Goal: Information Seeking & Learning: Learn about a topic

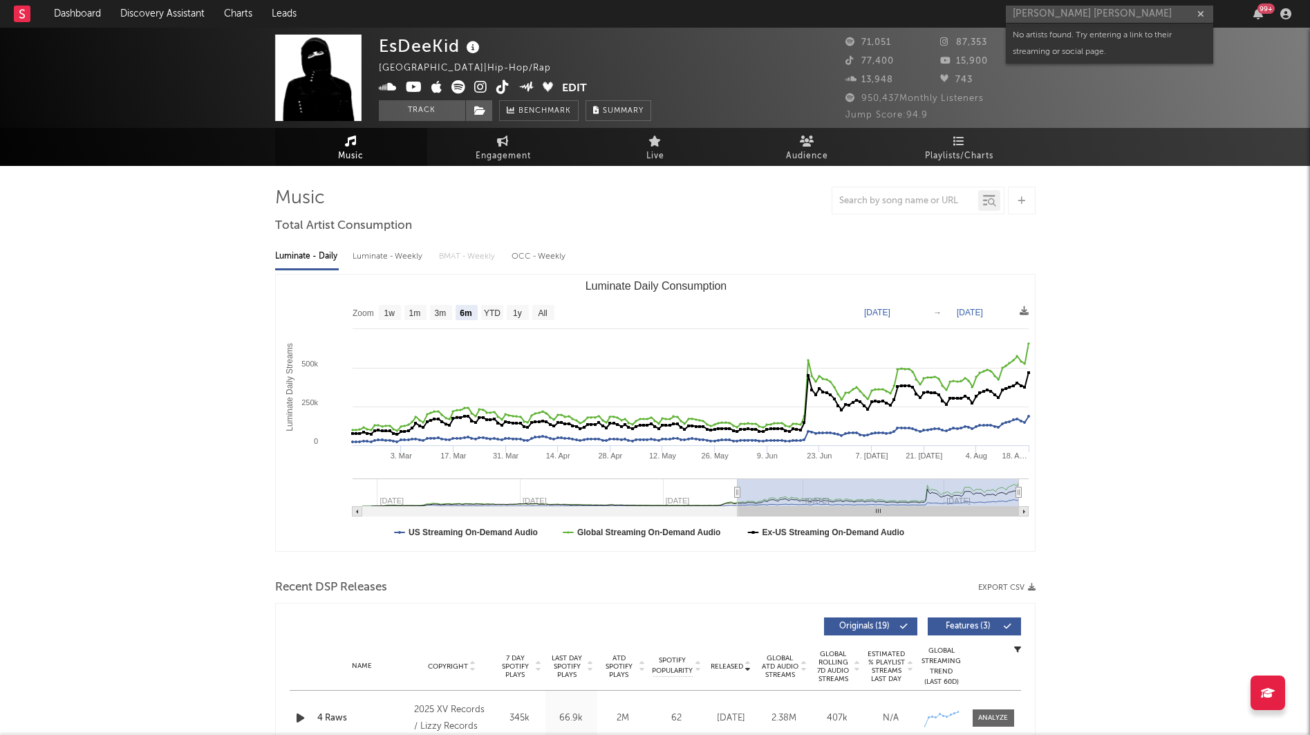
select select "6m"
click at [1019, 13] on input "[PERSON_NAME] [PERSON_NAME]" at bounding box center [1109, 14] width 207 height 17
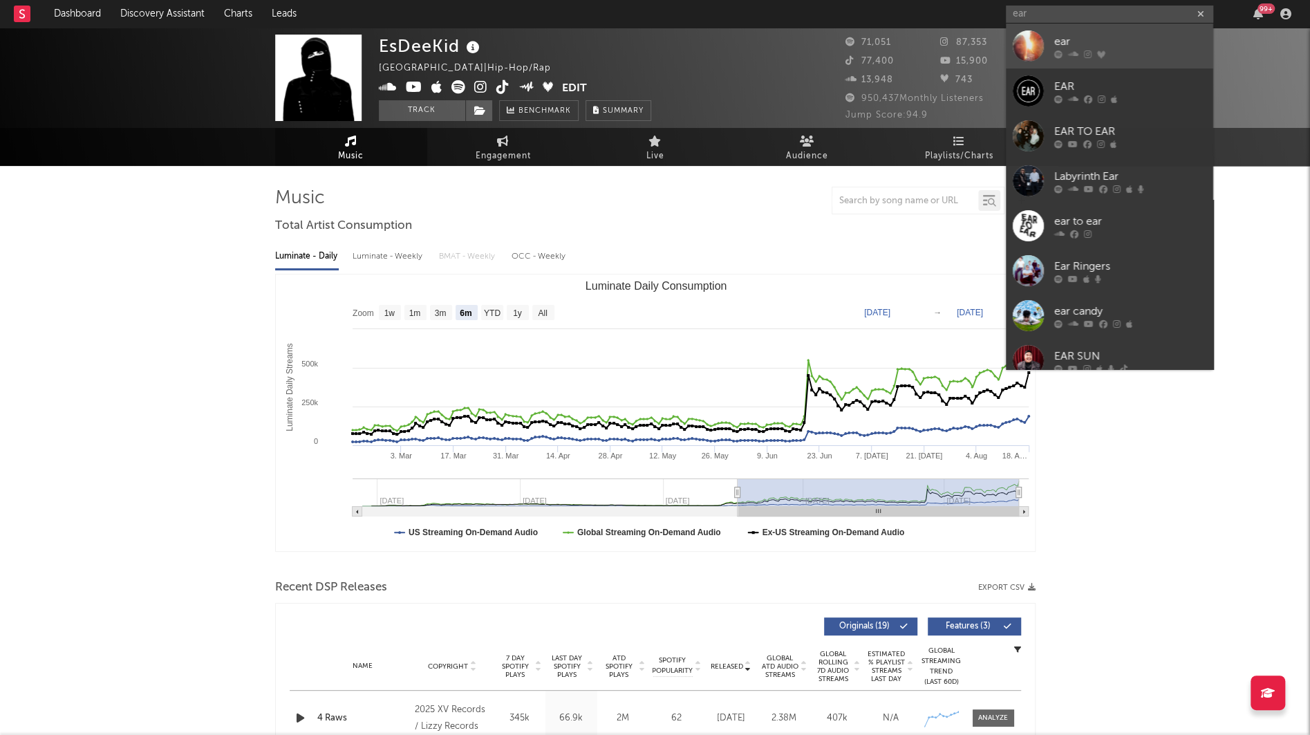
type input "ear"
click at [1025, 48] on div at bounding box center [1027, 45] width 31 height 31
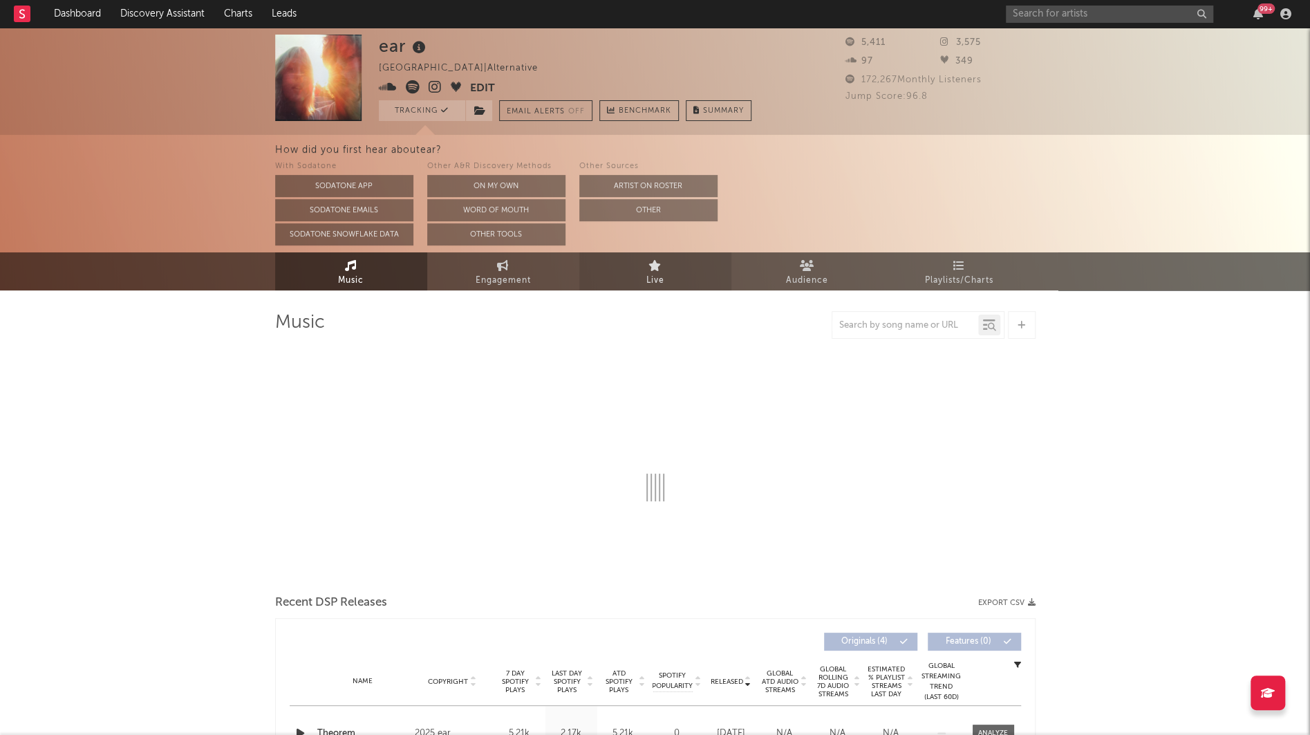
select select "1w"
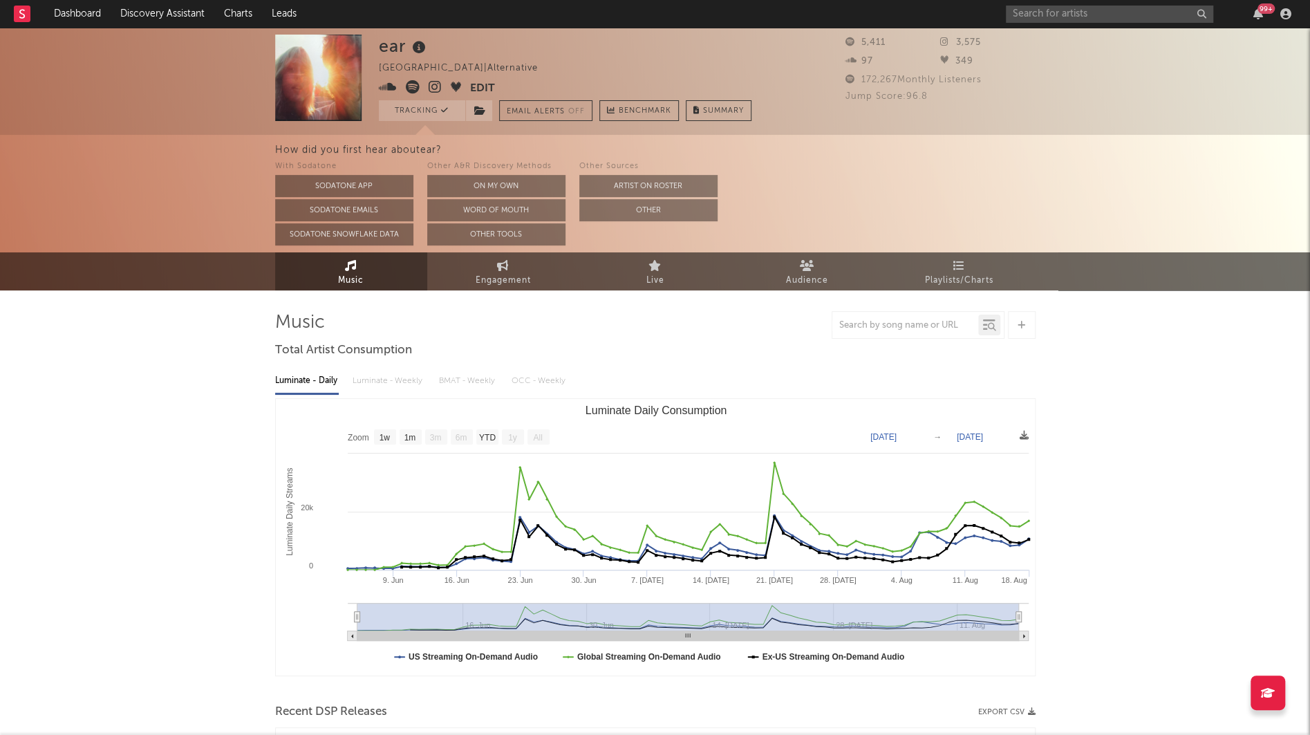
click at [423, 44] on icon at bounding box center [419, 47] width 20 height 19
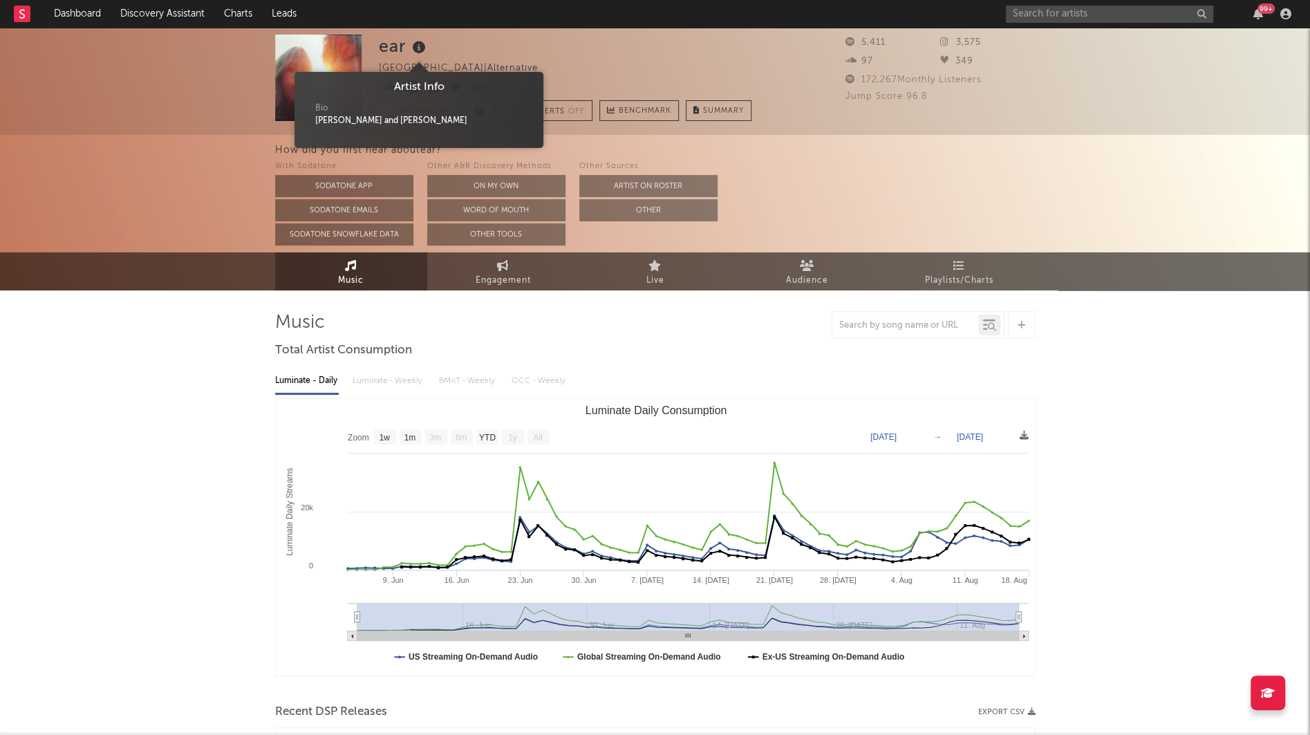
click at [423, 44] on icon at bounding box center [419, 47] width 20 height 19
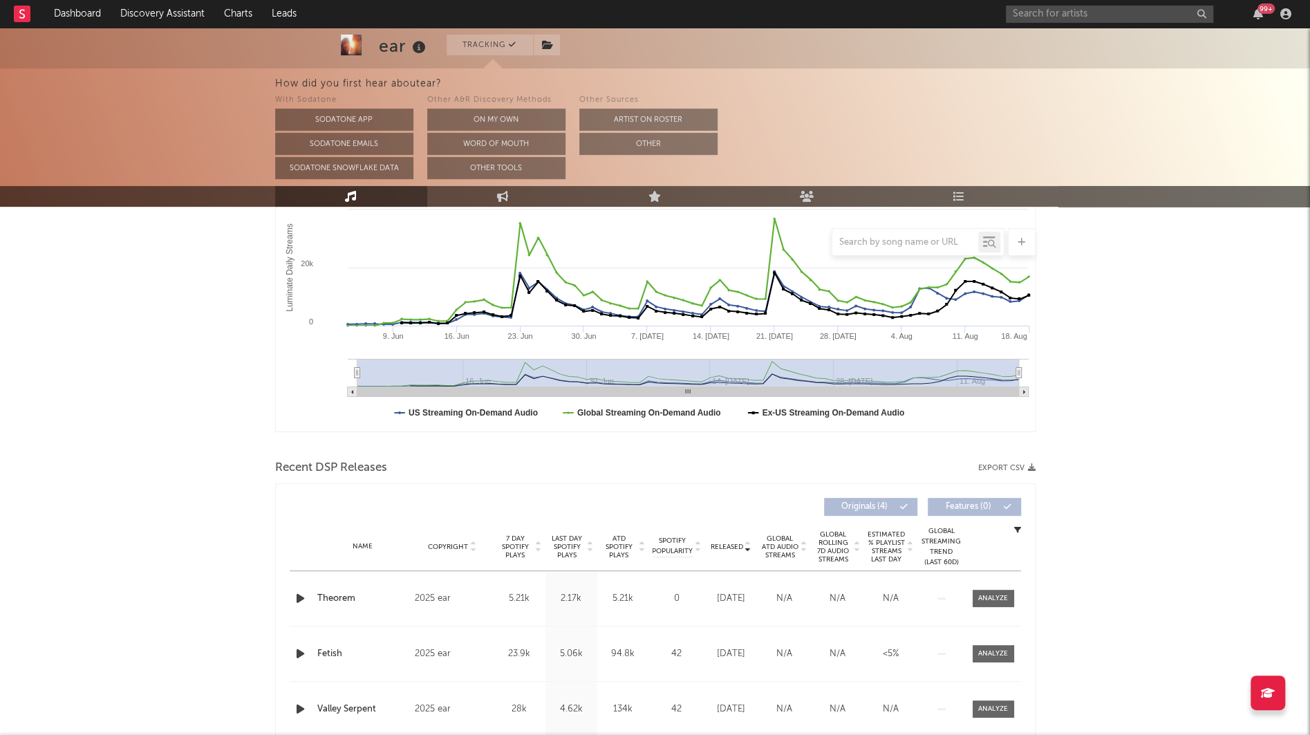
scroll to position [517, 0]
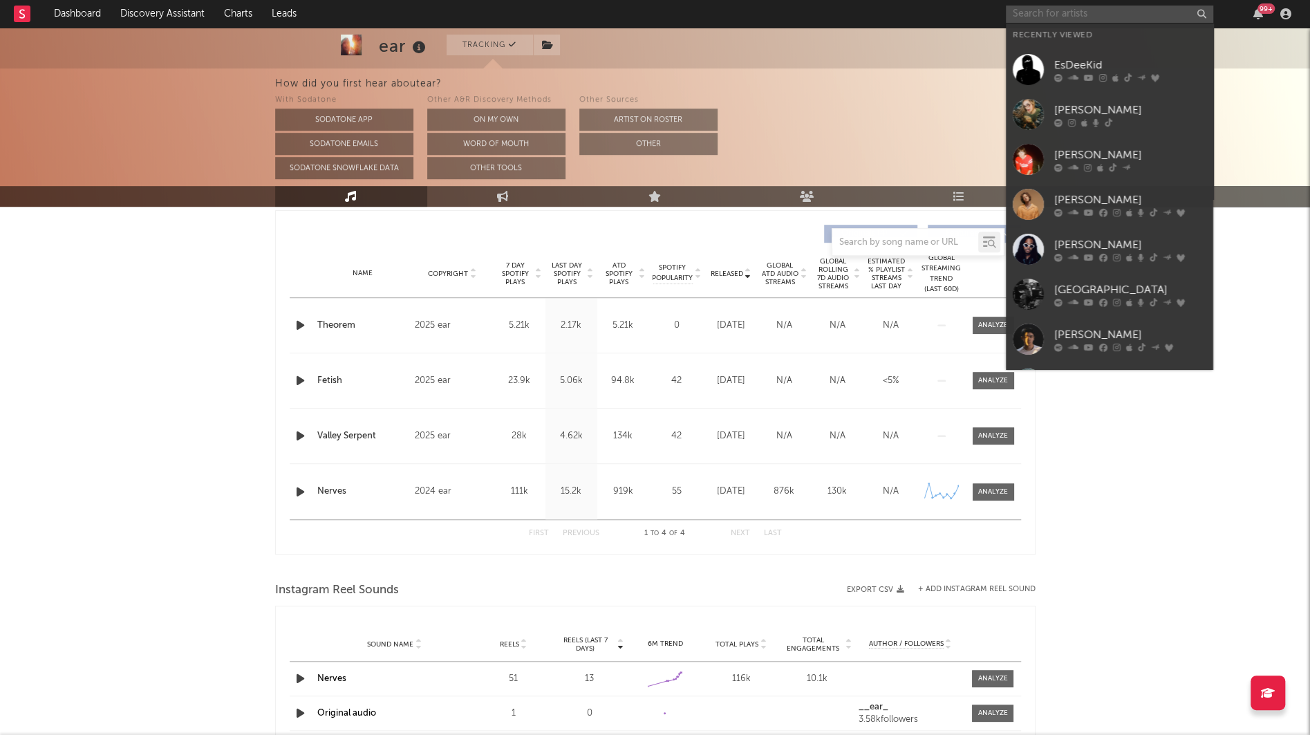
click at [1026, 20] on input "text" at bounding box center [1109, 14] width 207 height 17
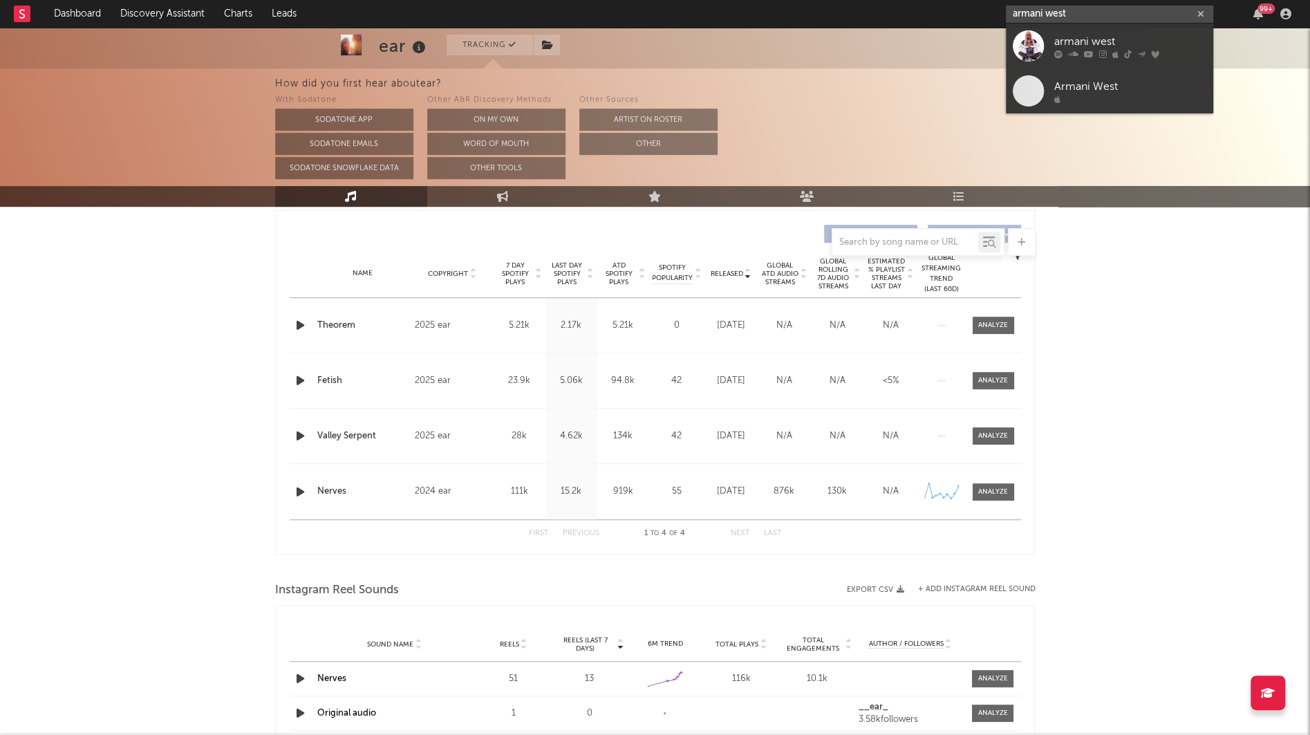
type input "armani west"
click at [1042, 46] on div at bounding box center [1027, 45] width 31 height 31
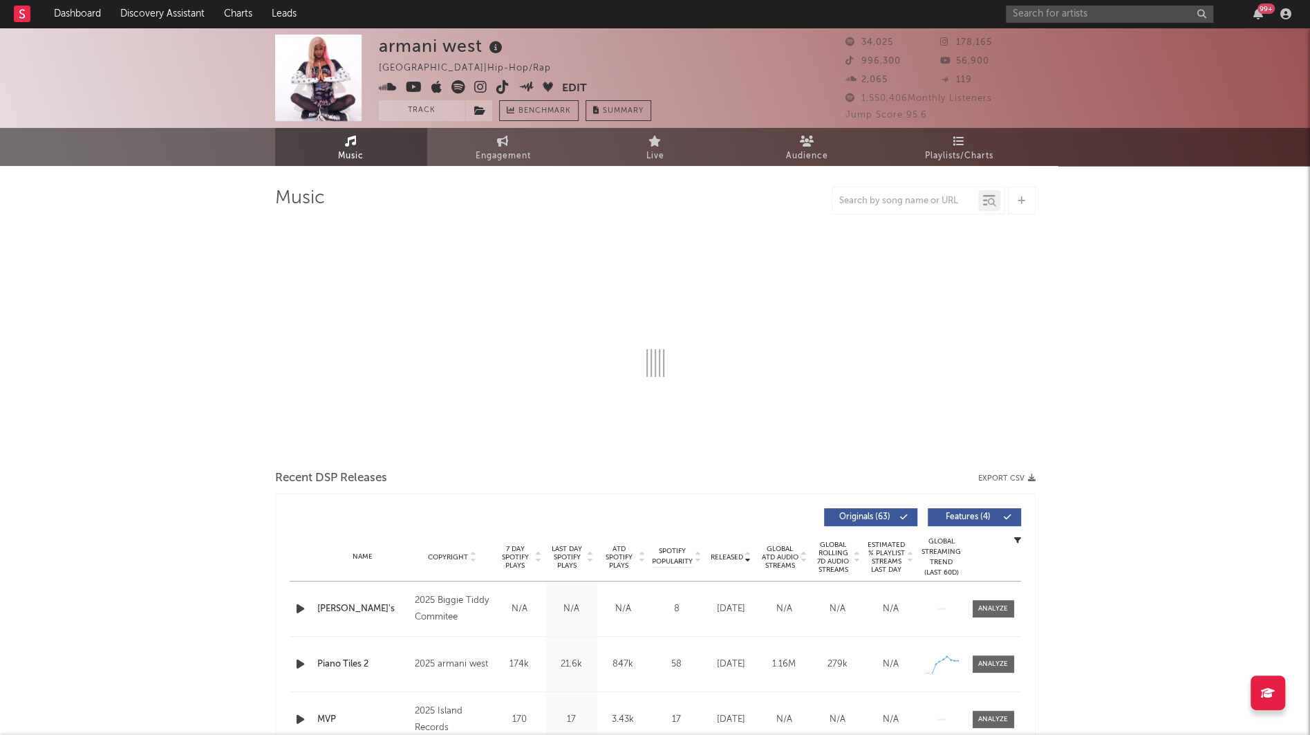
select select "6m"
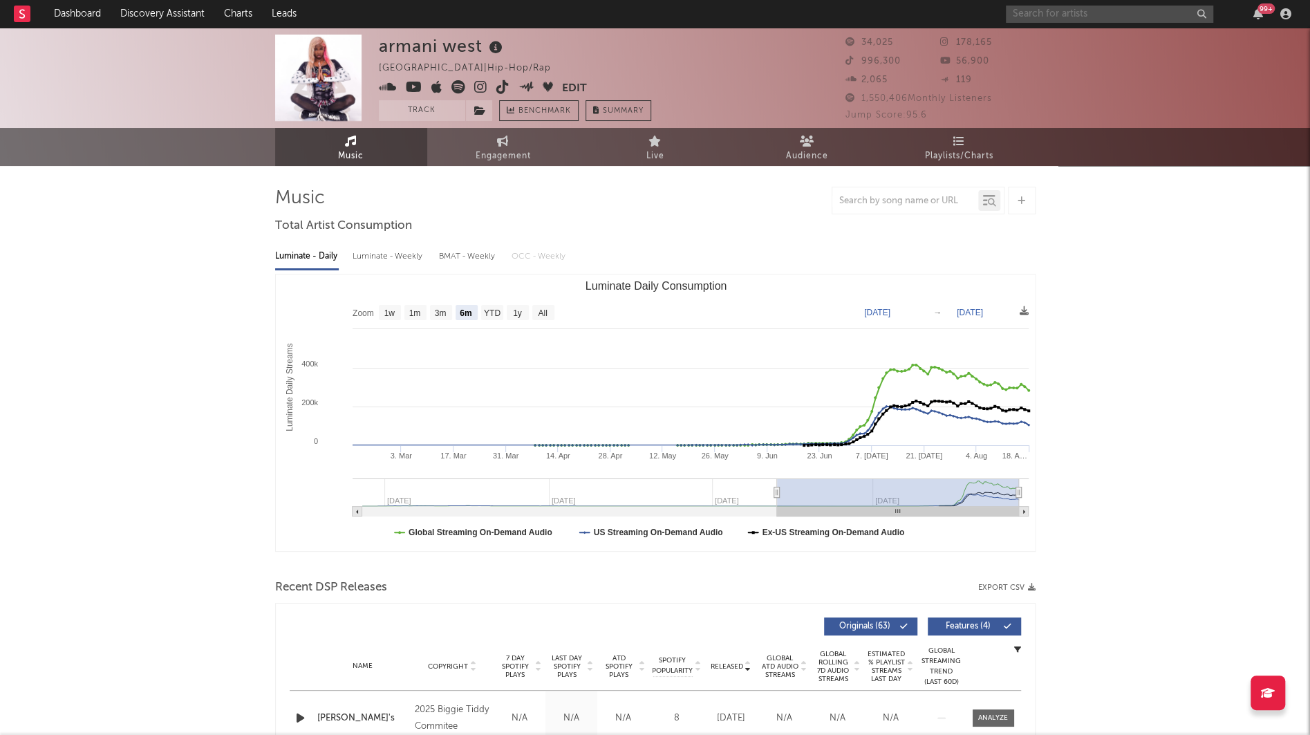
click at [1087, 6] on input "text" at bounding box center [1109, 14] width 207 height 17
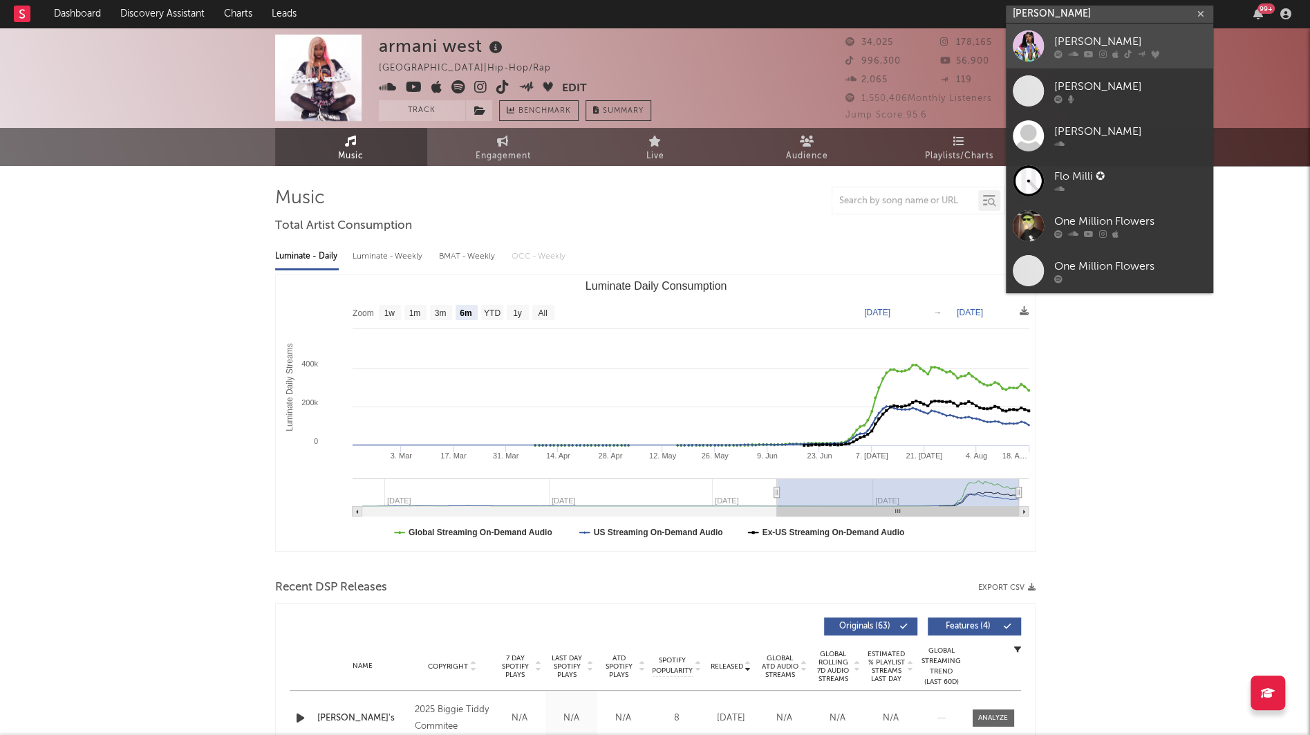
type input "[PERSON_NAME]"
click at [1105, 43] on div "[PERSON_NAME]" at bounding box center [1130, 41] width 152 height 17
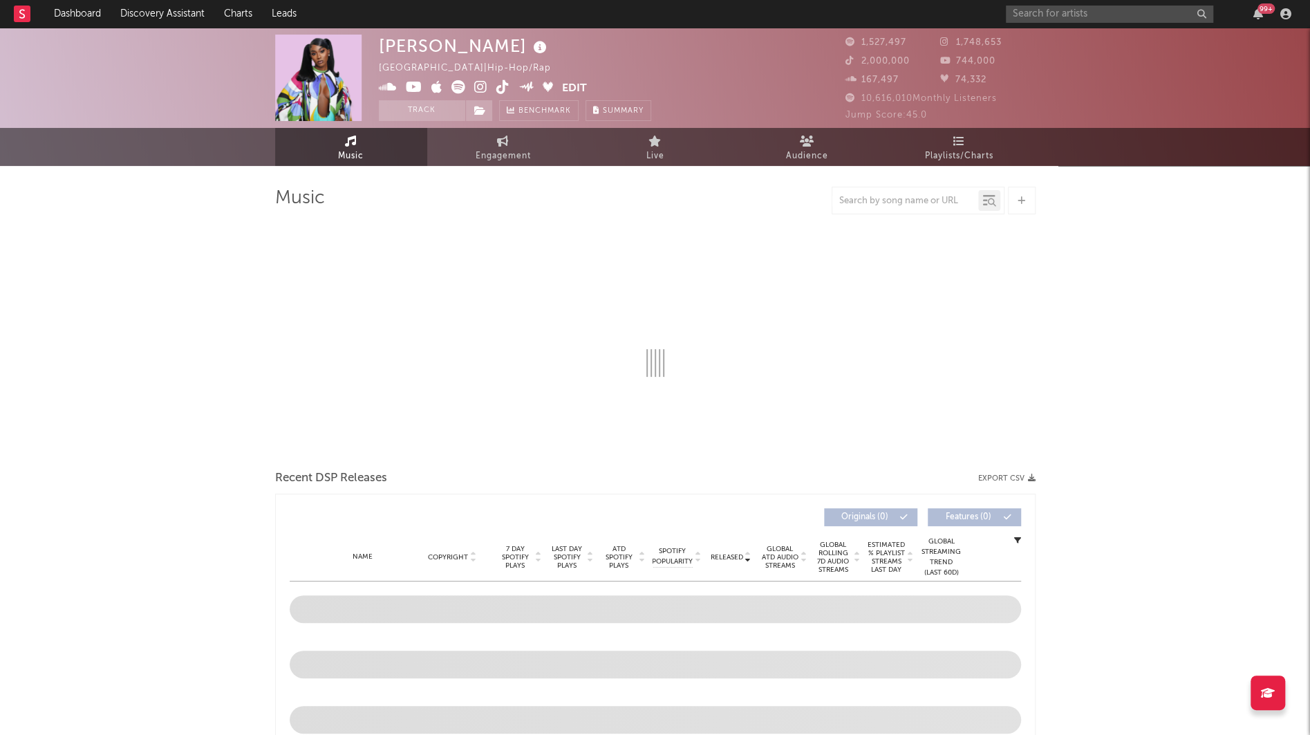
select select "6m"
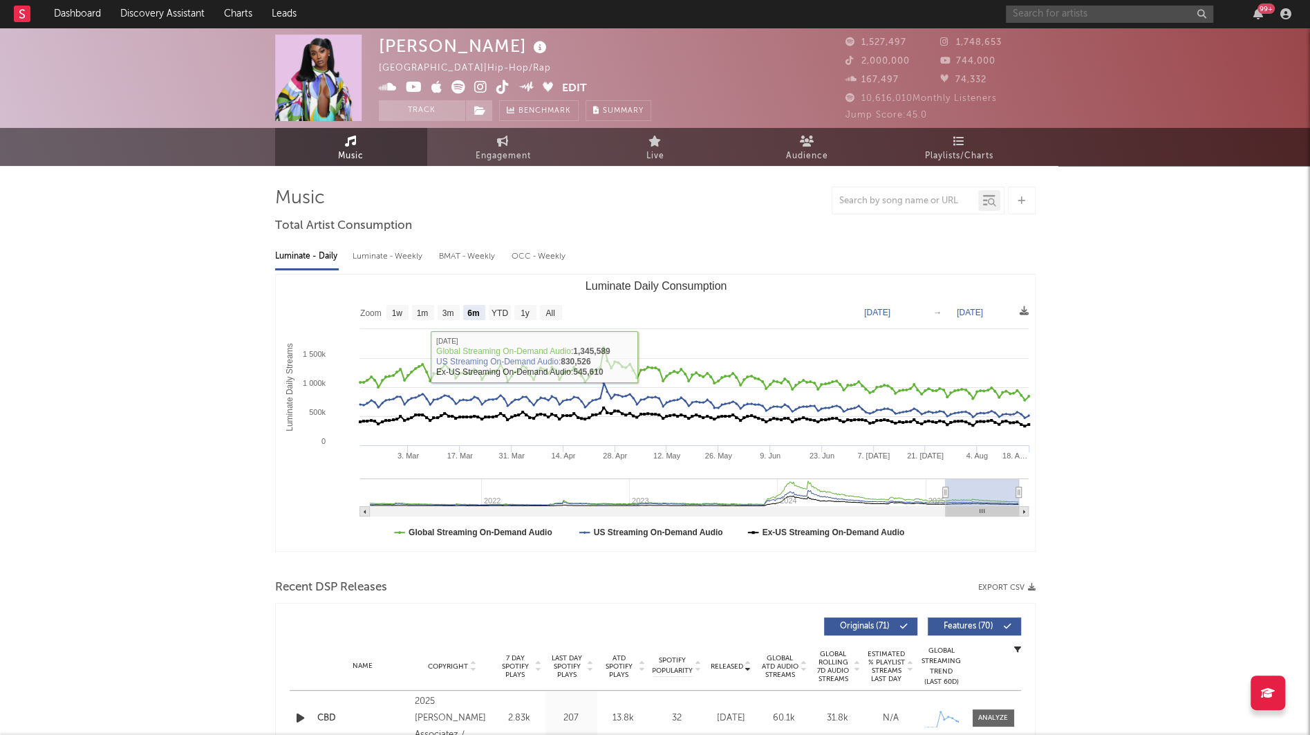
click at [1061, 11] on input "text" at bounding box center [1109, 14] width 207 height 17
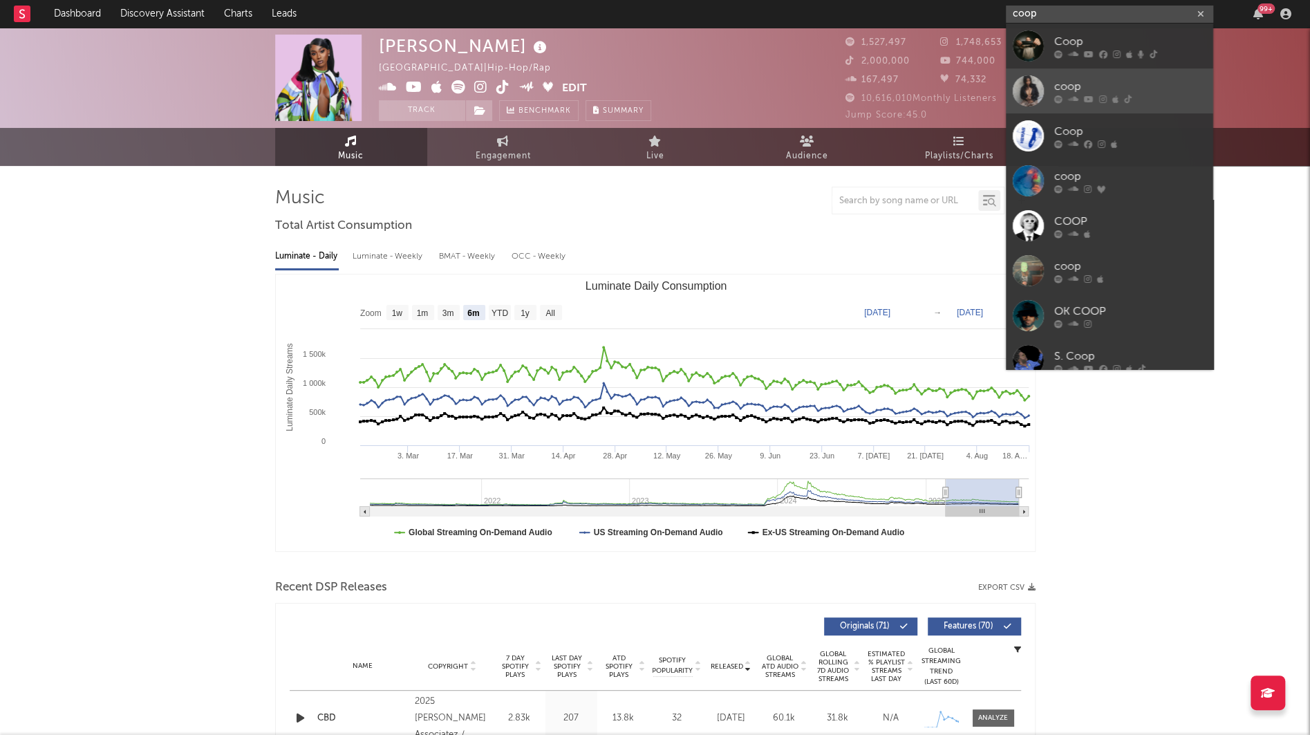
type input "coop"
click at [1046, 100] on link "coop" at bounding box center [1109, 90] width 207 height 45
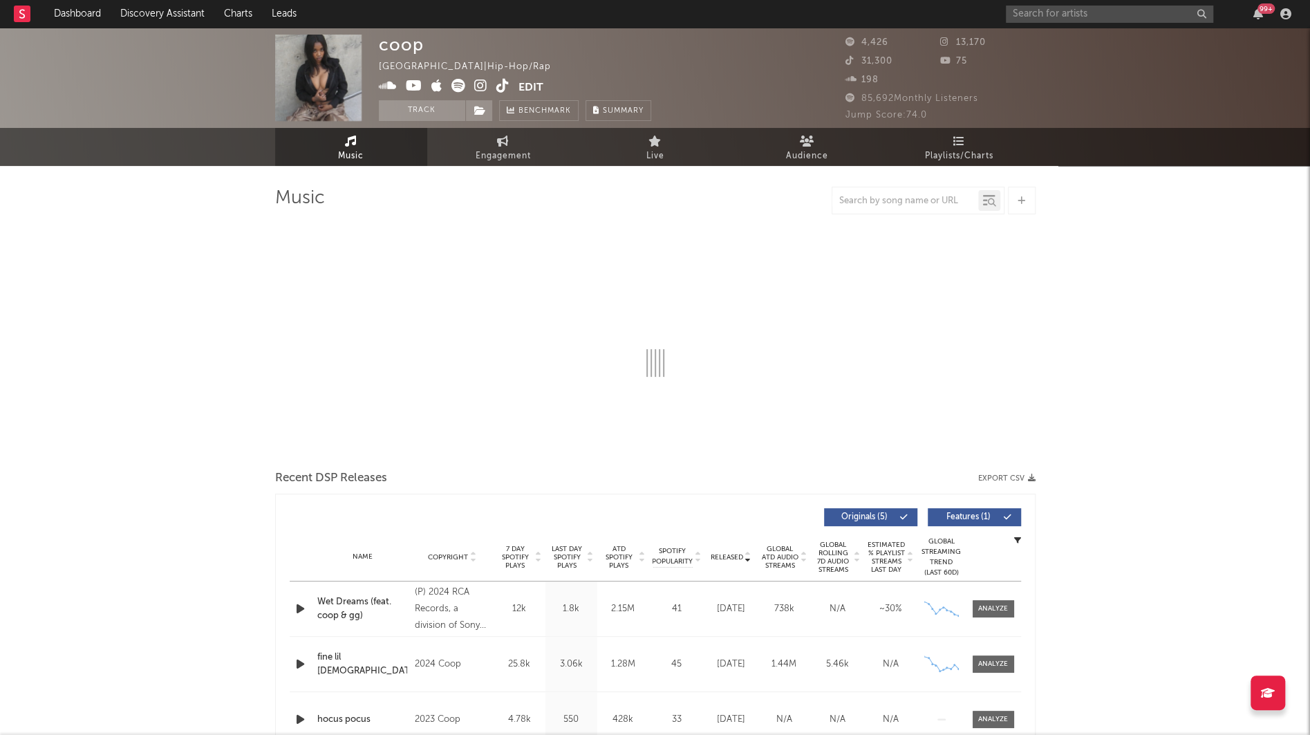
select select "6m"
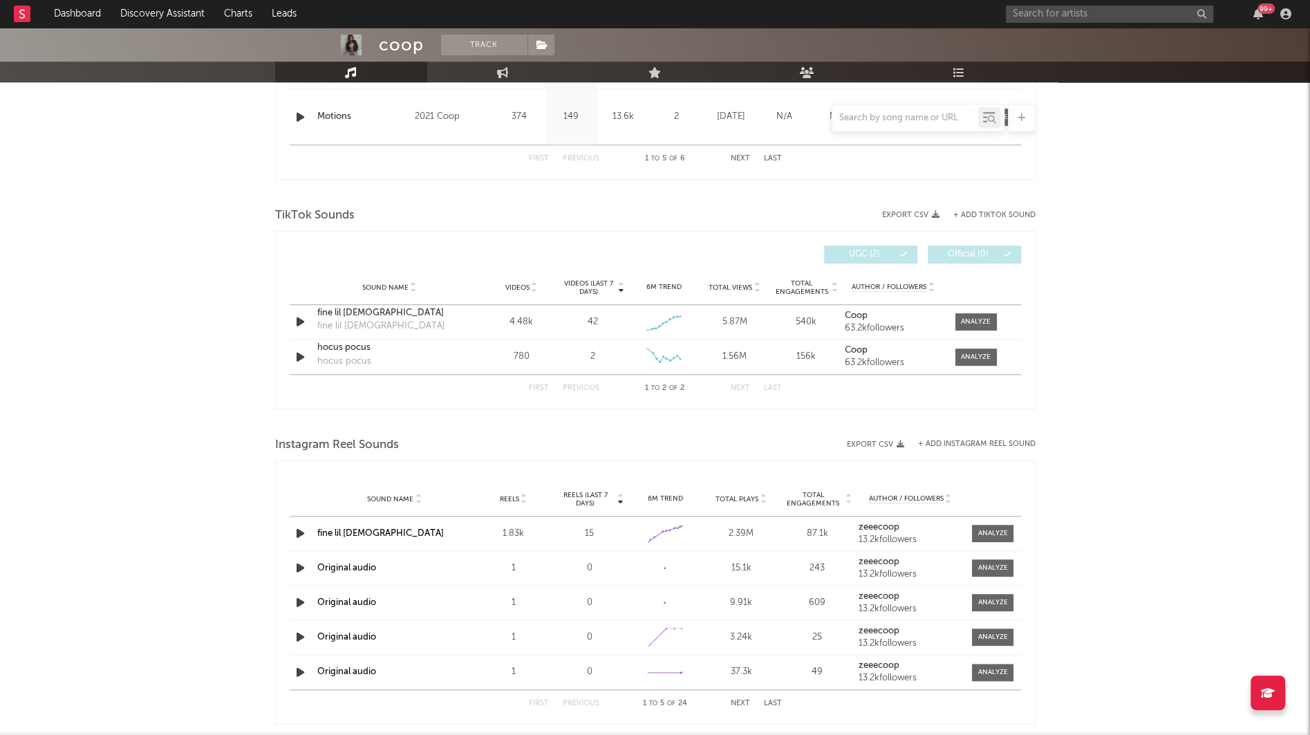
scroll to position [839, 0]
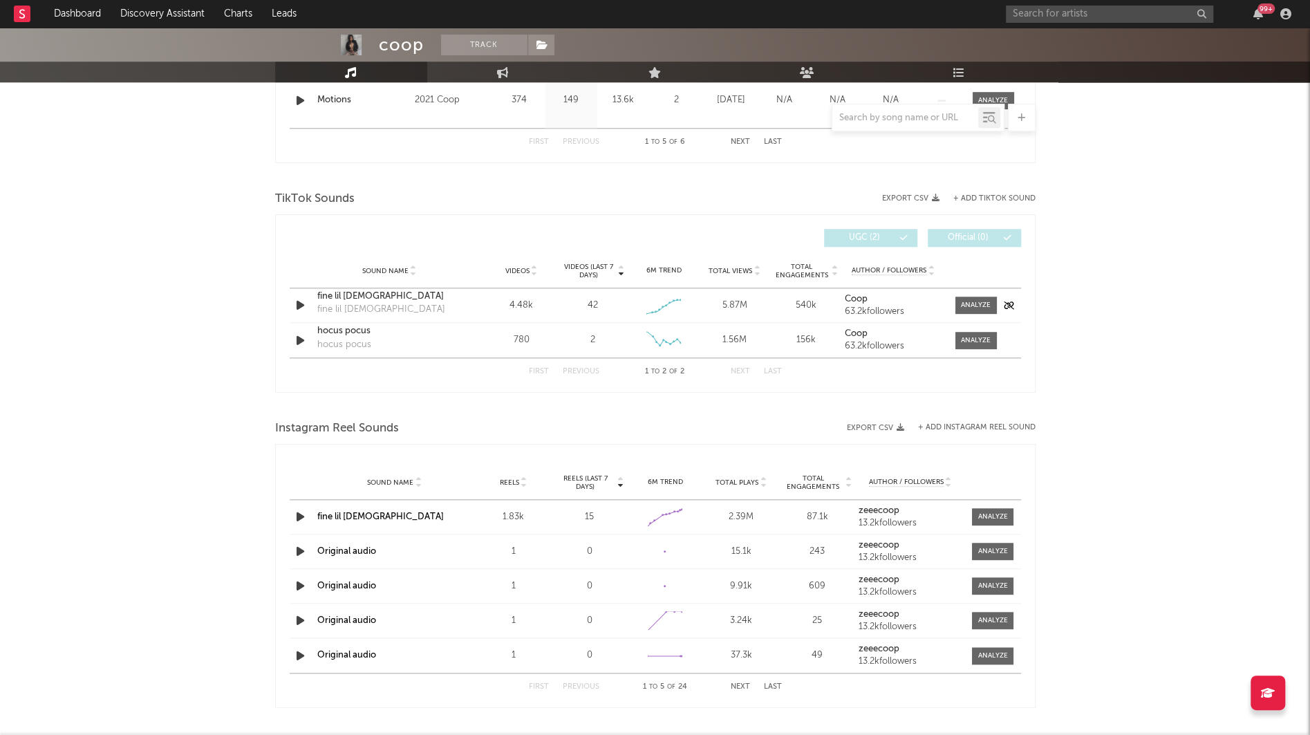
click at [300, 298] on icon "button" at bounding box center [300, 304] width 15 height 17
click at [300, 298] on icon "button" at bounding box center [299, 304] width 13 height 17
click at [299, 342] on icon "button" at bounding box center [300, 340] width 15 height 17
click at [299, 340] on icon "button" at bounding box center [299, 340] width 13 height 17
click at [977, 303] on div at bounding box center [976, 305] width 30 height 10
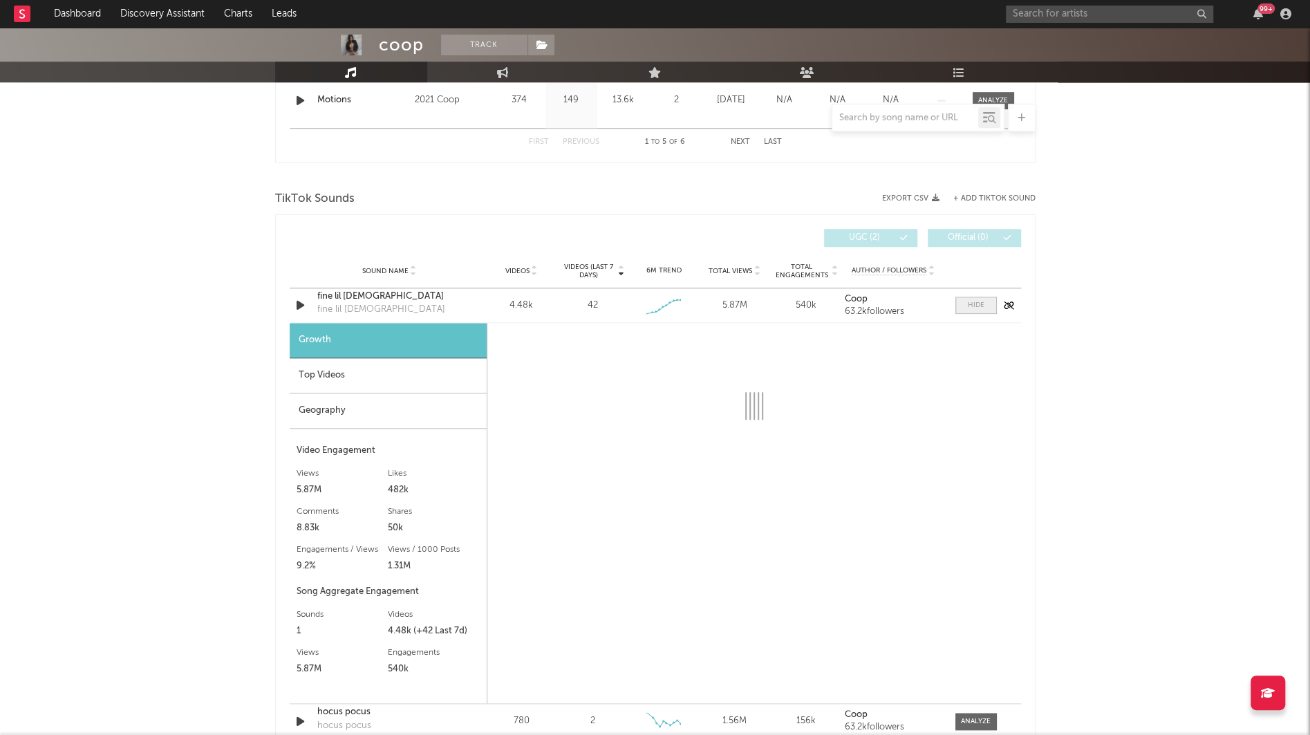
select select "6m"
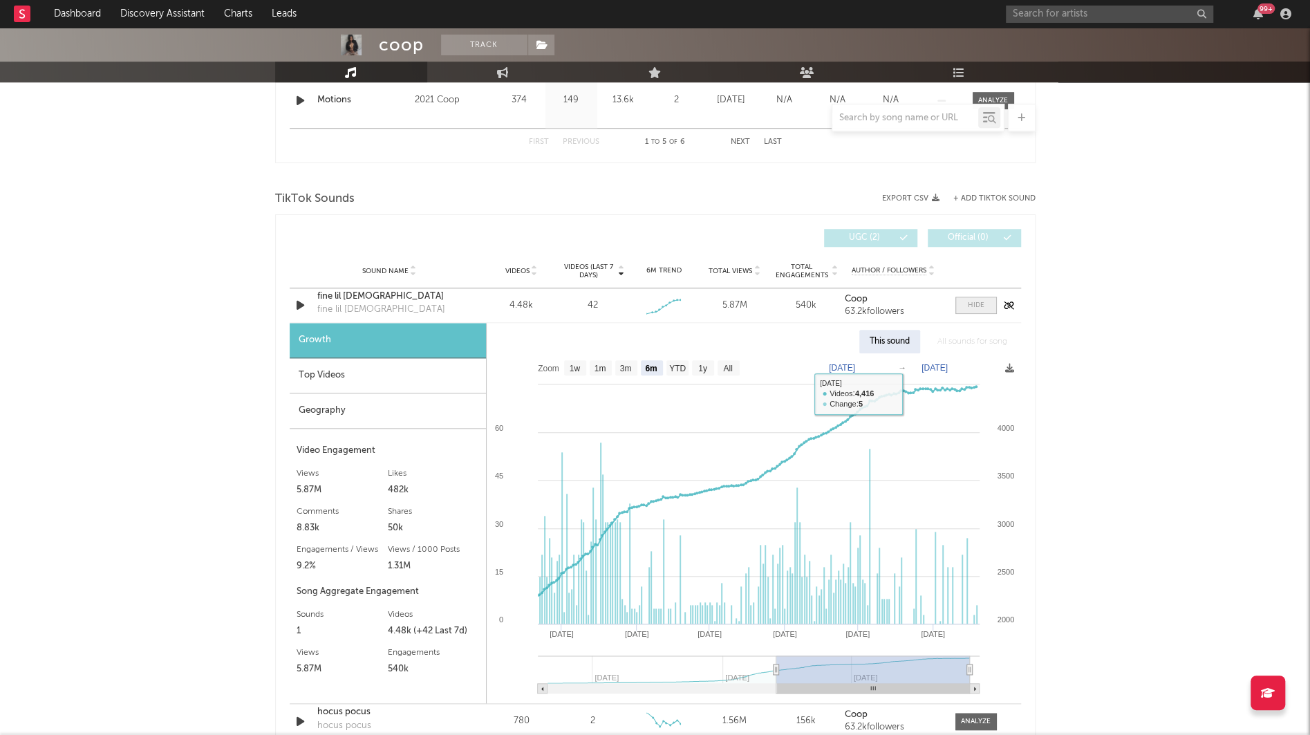
click at [960, 308] on span at bounding box center [975, 304] width 41 height 17
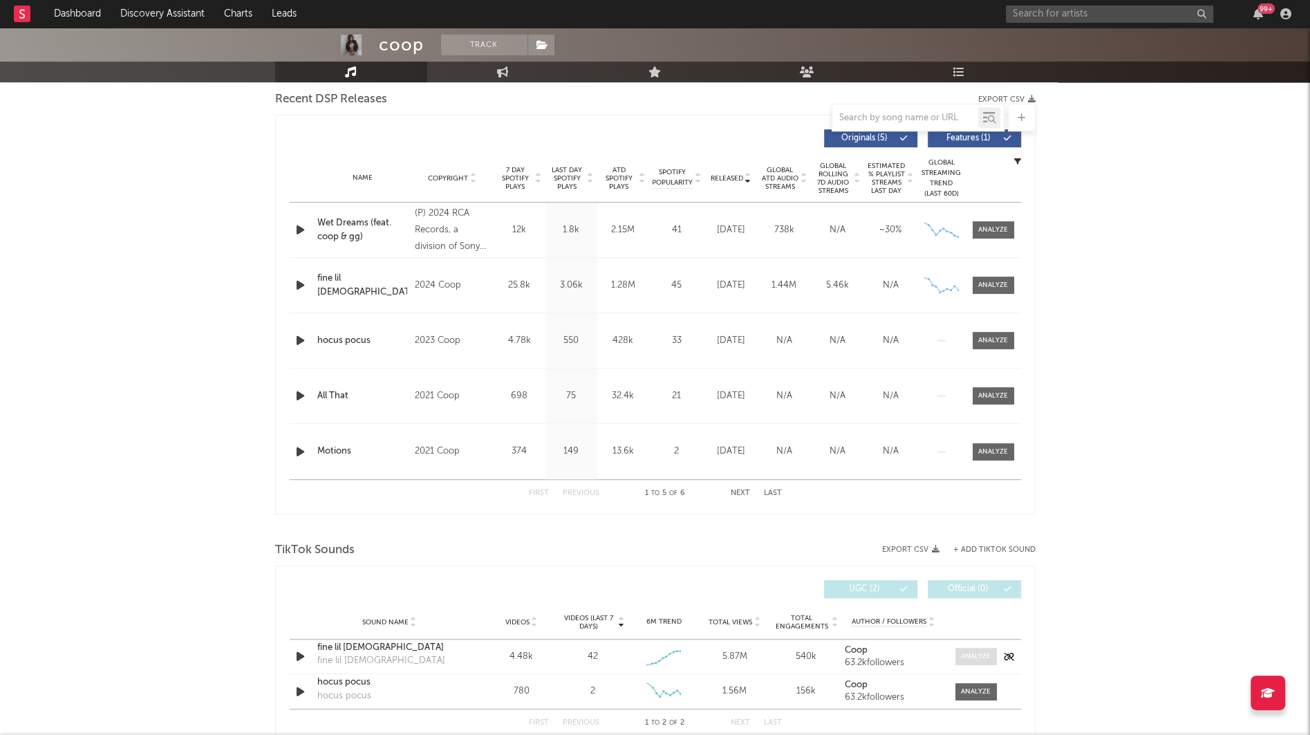
scroll to position [0, 0]
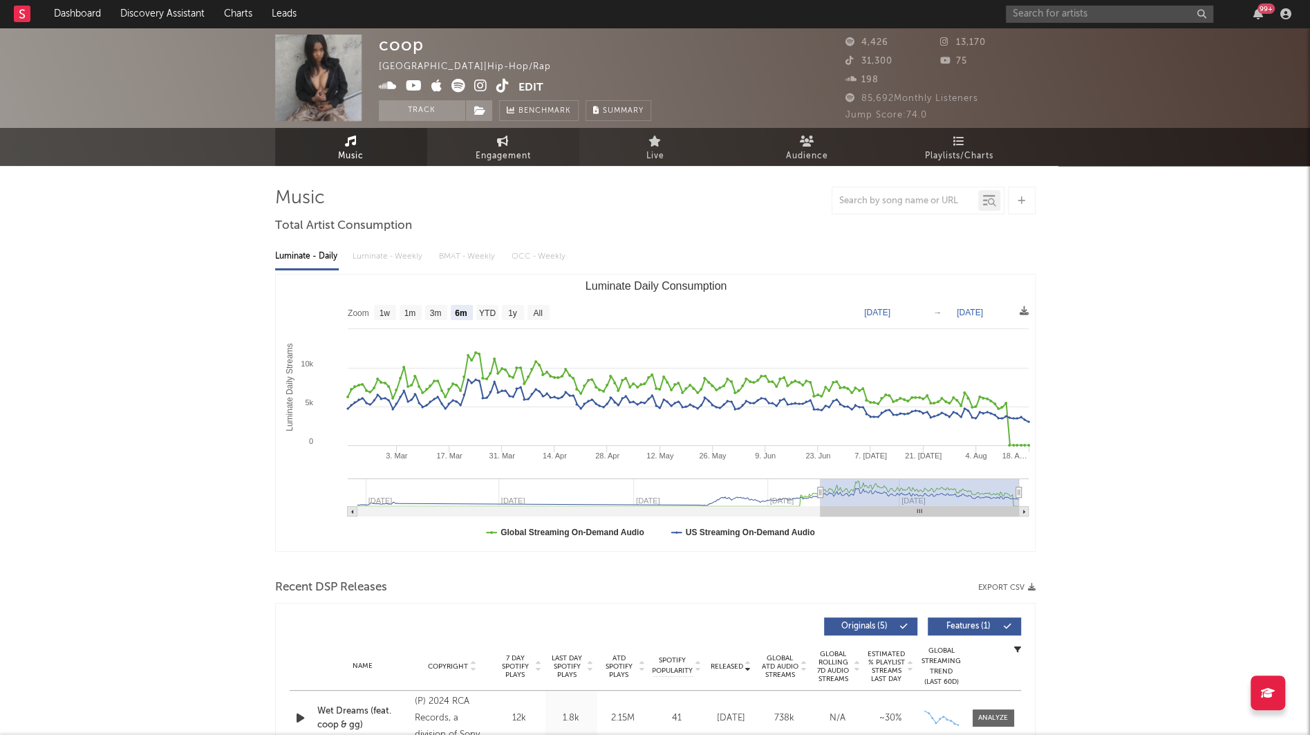
click at [506, 155] on span "Engagement" at bounding box center [502, 156] width 55 height 17
select select "1w"
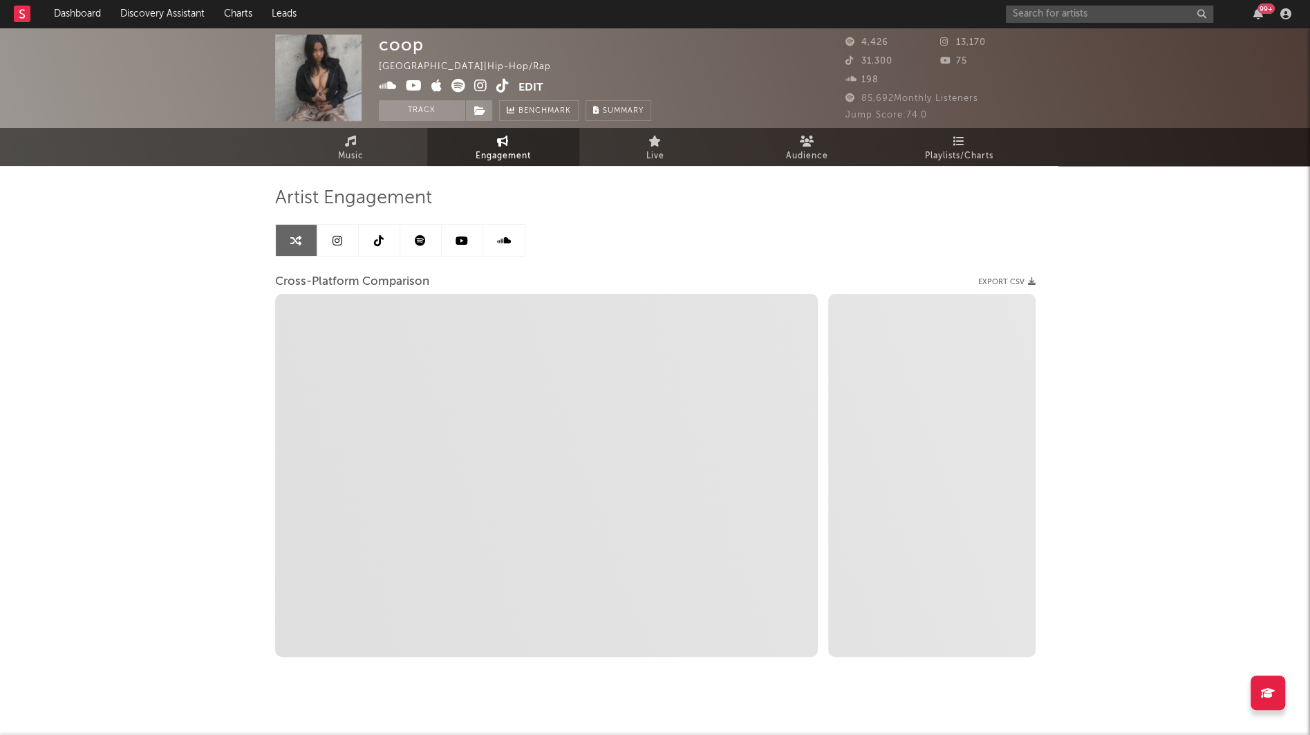
click at [387, 241] on link at bounding box center [379, 240] width 41 height 31
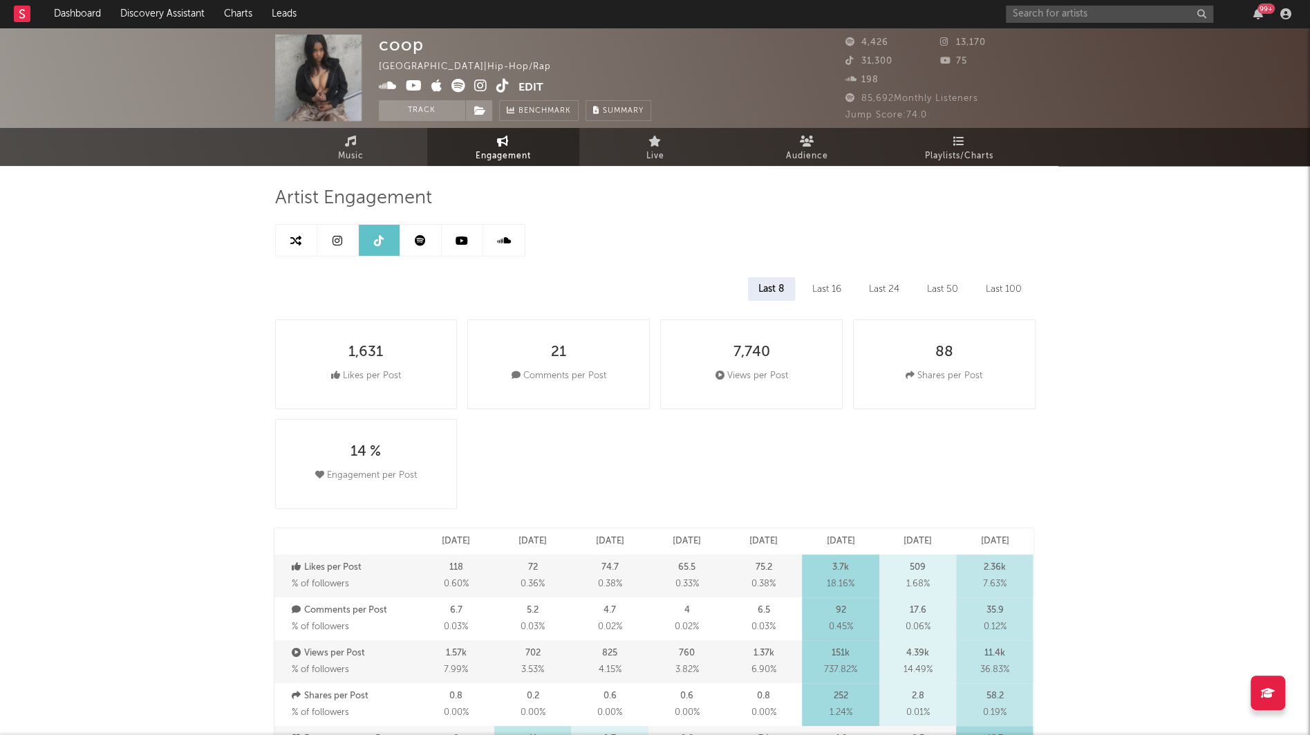
select select "6m"
